Goal: Use online tool/utility: Utilize a website feature to perform a specific function

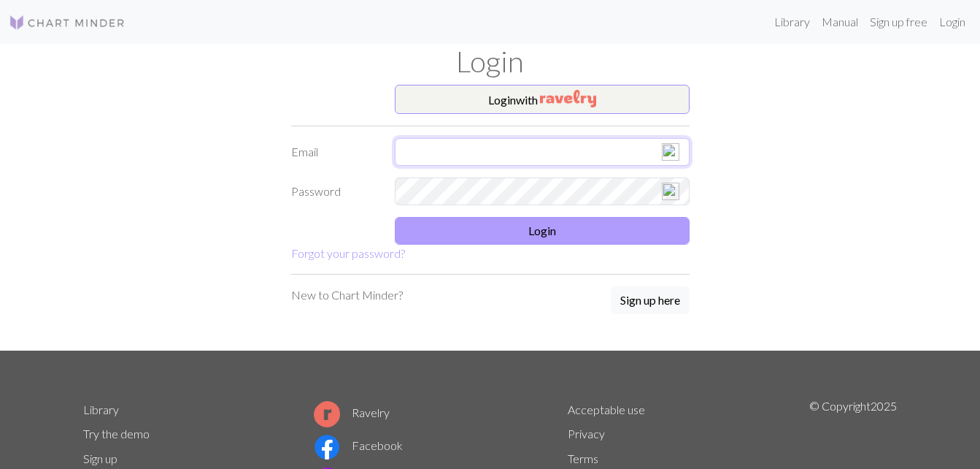
type input "[EMAIL_ADDRESS][DOMAIN_NAME]"
click at [533, 231] on button "Login" at bounding box center [542, 231] width 295 height 28
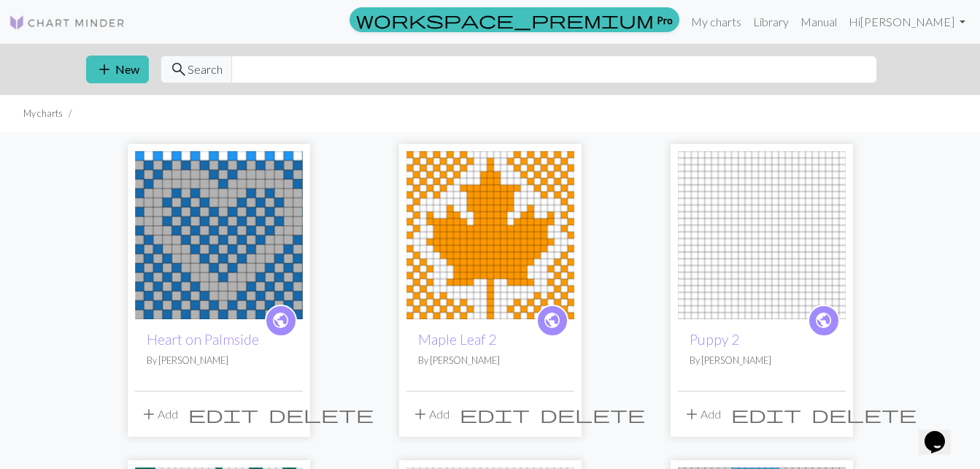
click at [212, 224] on img at bounding box center [219, 235] width 168 height 168
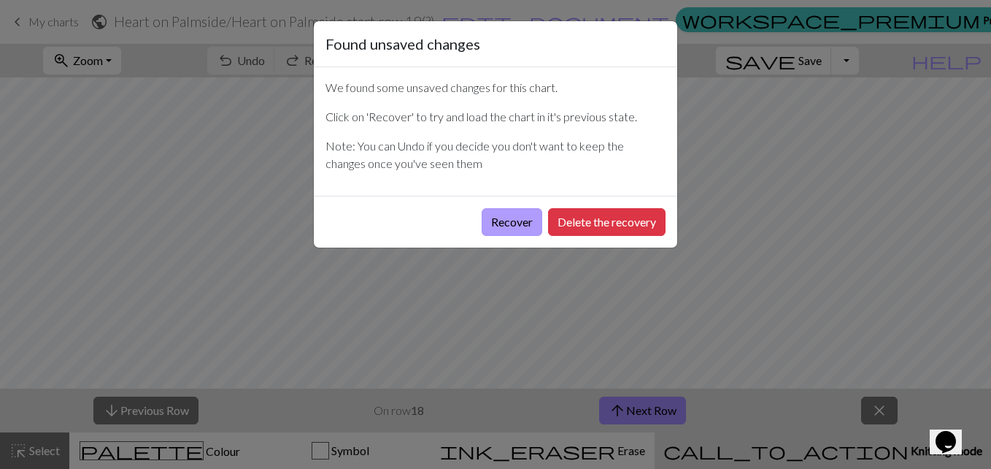
click at [516, 218] on button "Recover" at bounding box center [512, 222] width 61 height 28
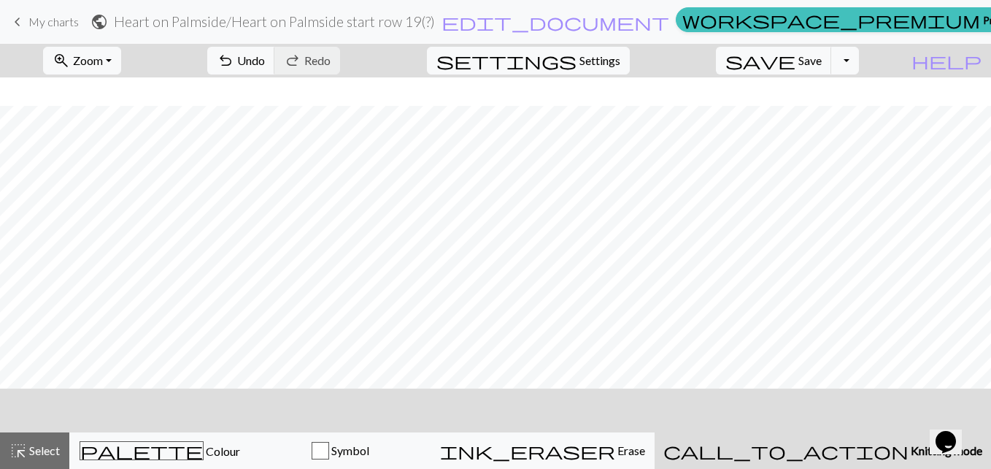
scroll to position [28, 0]
click at [909, 453] on span "Knitting mode" at bounding box center [946, 450] width 74 height 14
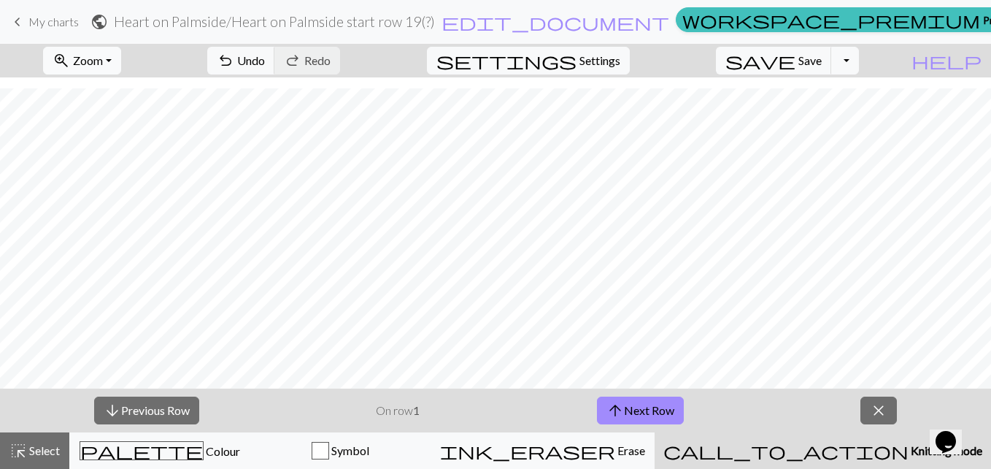
click at [121, 59] on button "zoom_in Zoom Zoom" at bounding box center [82, 61] width 78 height 28
click at [109, 218] on button "150%" at bounding box center [101, 221] width 115 height 23
click at [641, 401] on button "arrow_upward Next Row" at bounding box center [640, 410] width 87 height 28
click at [663, 407] on button "arrow_upward Next Row" at bounding box center [640, 410] width 87 height 28
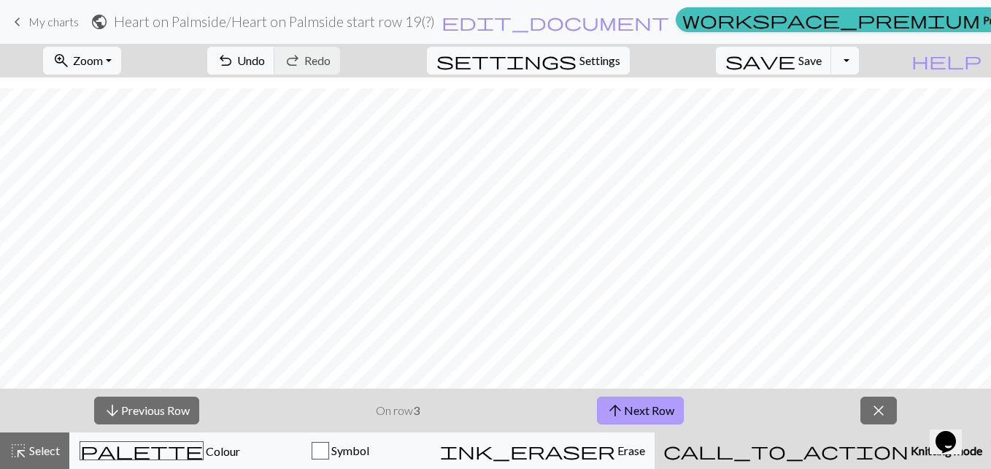
click at [665, 414] on button "arrow_upward Next Row" at bounding box center [640, 410] width 87 height 28
click at [639, 411] on button "arrow_upward Next Row" at bounding box center [640, 410] width 87 height 28
click at [647, 414] on button "arrow_upward Next Row" at bounding box center [640, 410] width 87 height 28
click at [633, 412] on button "arrow_upward Next Row" at bounding box center [640, 410] width 87 height 28
